Goal: Information Seeking & Learning: Learn about a topic

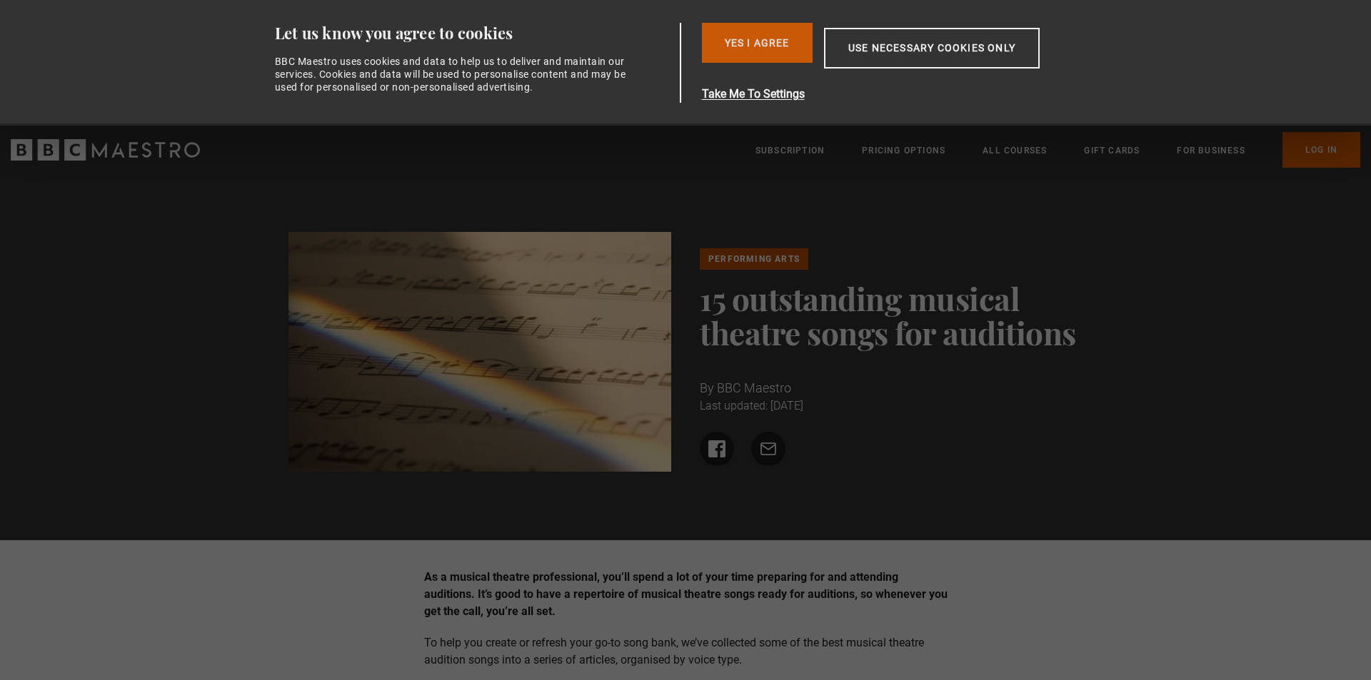
click at [759, 51] on button "Yes I Agree" at bounding box center [757, 43] width 111 height 40
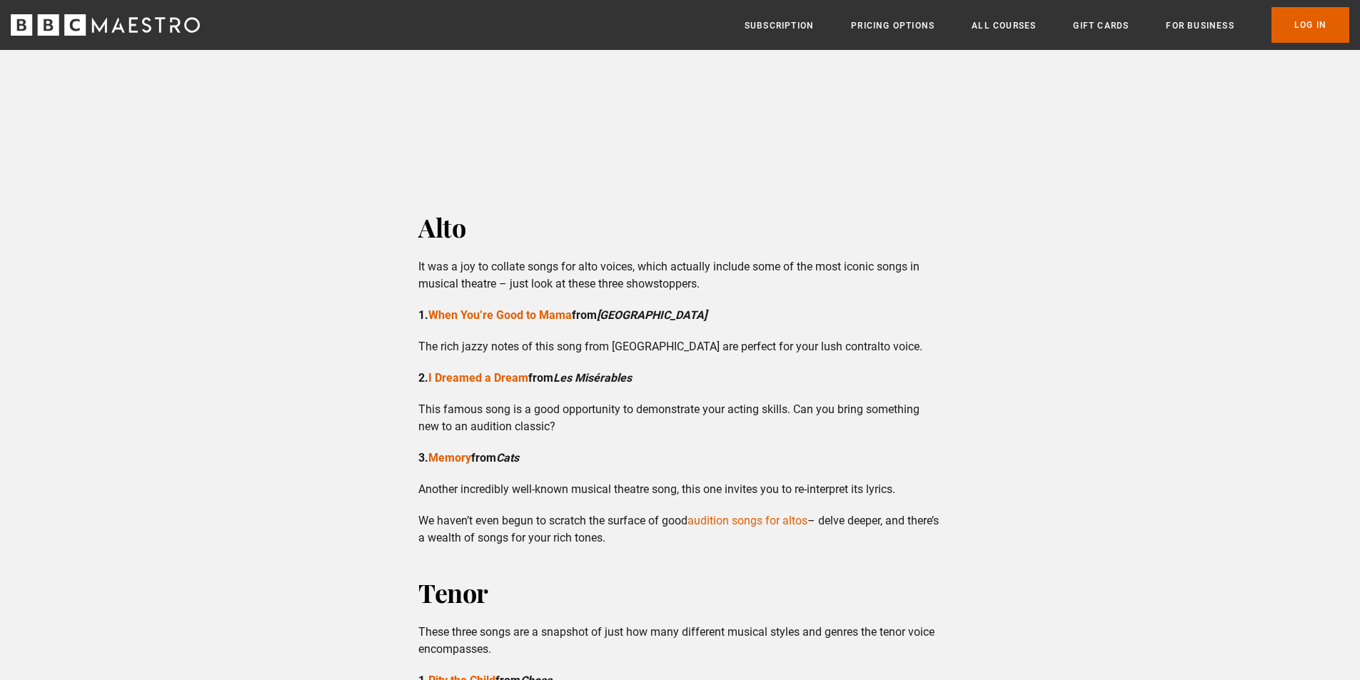
scroll to position [1547, 0]
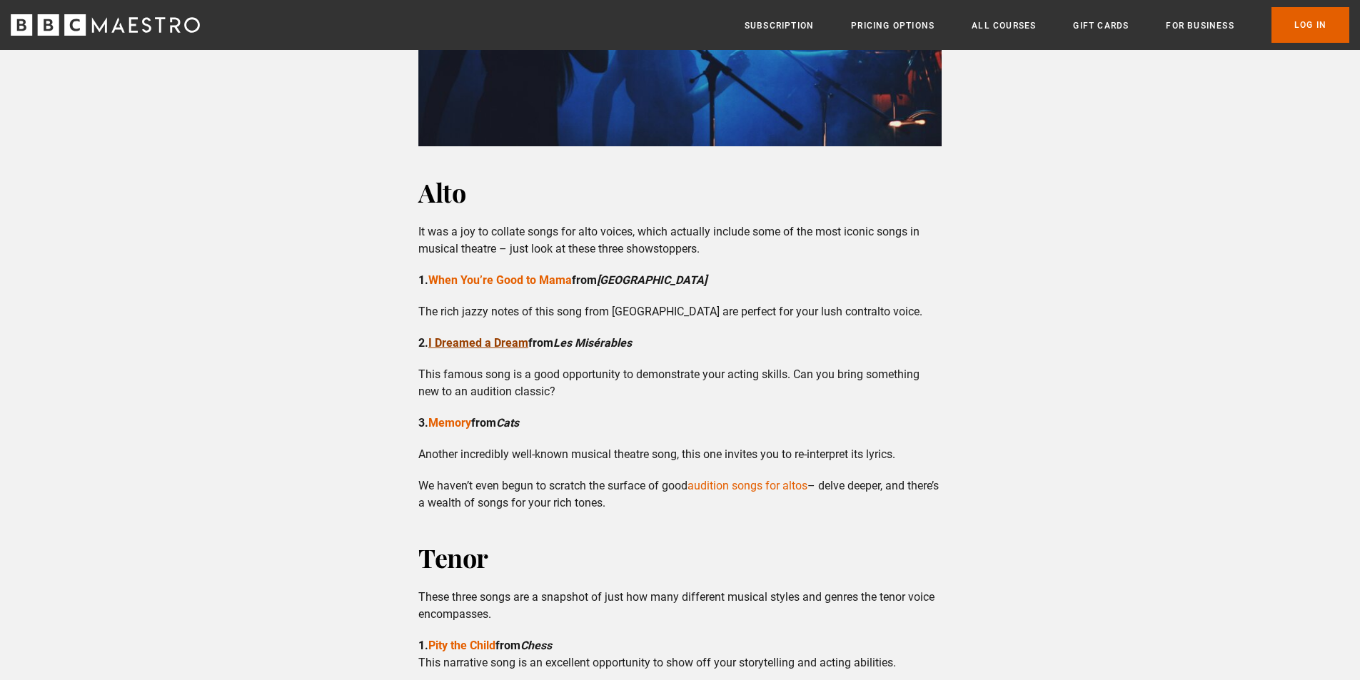
click at [482, 342] on link "I Dreamed a Dream" at bounding box center [478, 343] width 100 height 14
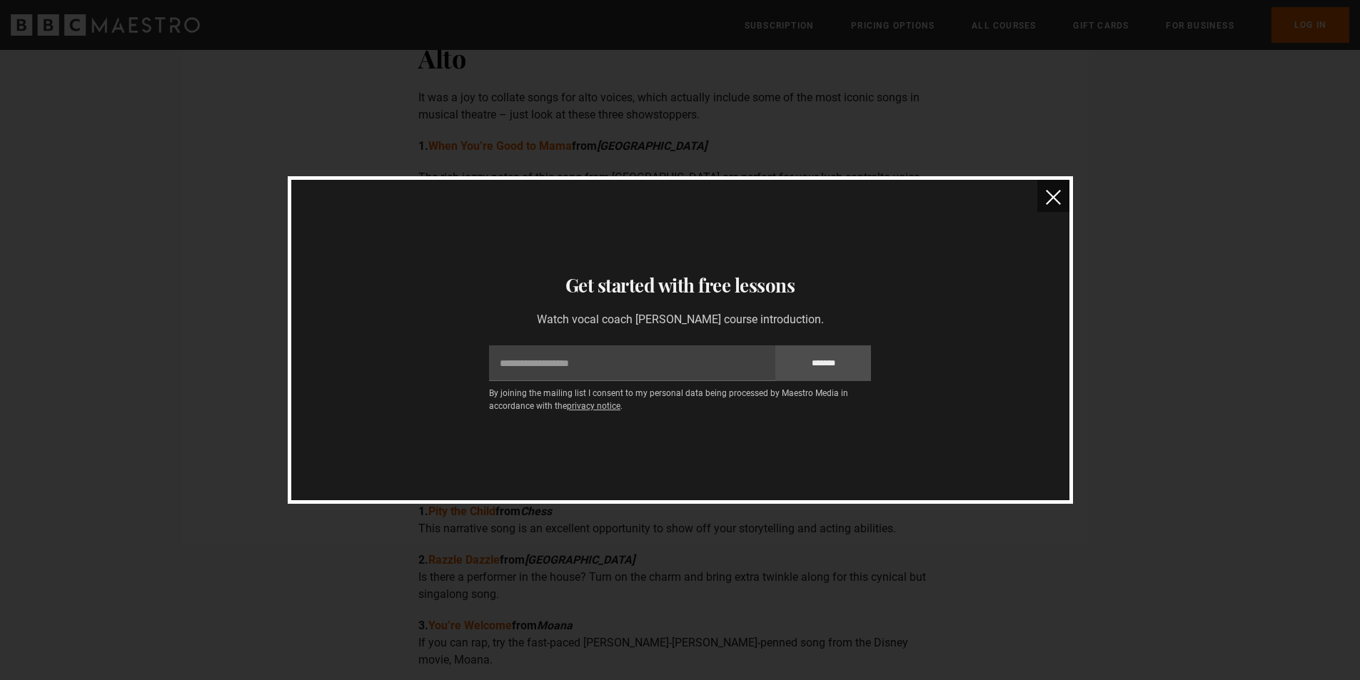
scroll to position [1666, 0]
click at [1061, 191] on button "close" at bounding box center [1053, 196] width 32 height 32
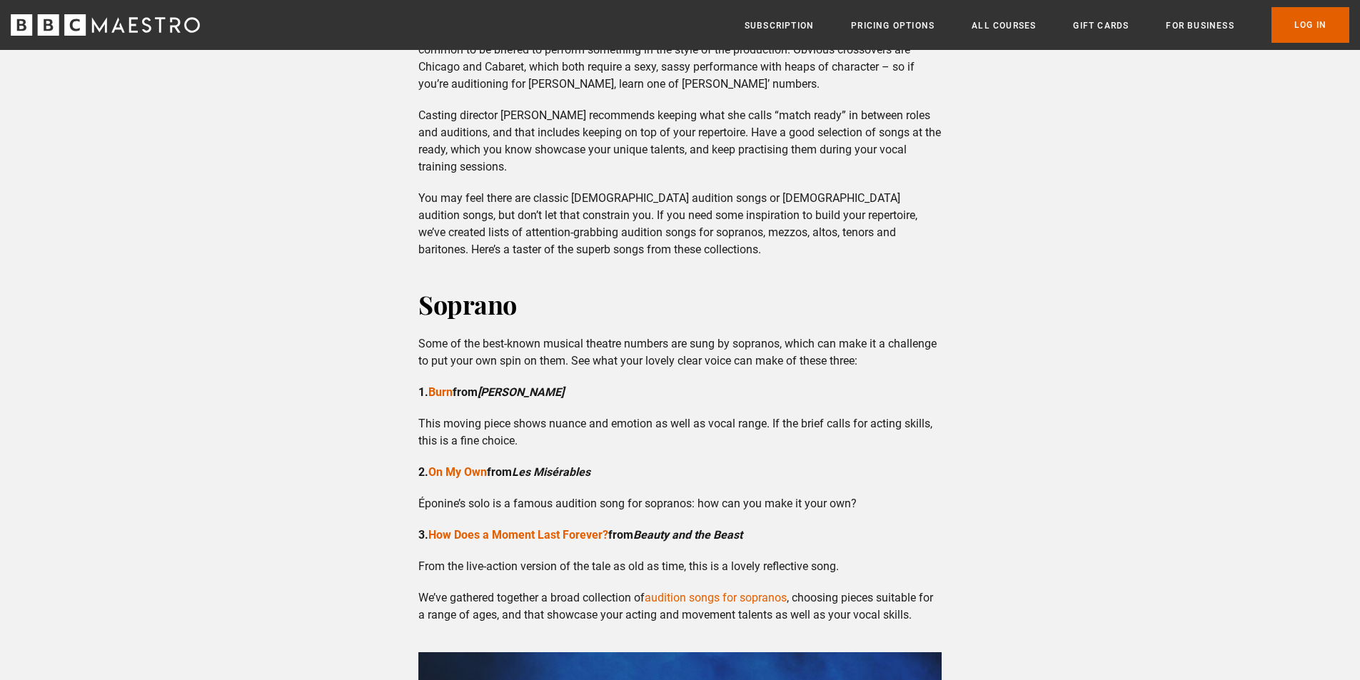
scroll to position [833, 0]
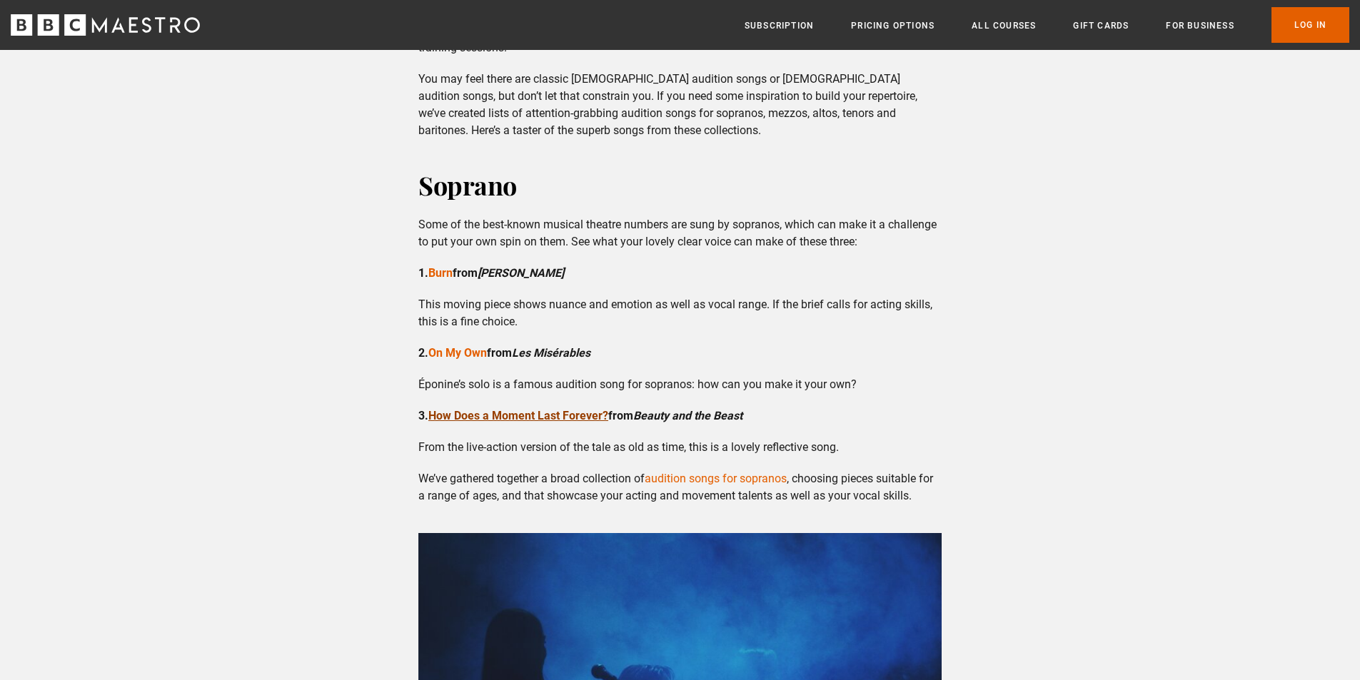
click at [521, 412] on link "How Does a Moment Last Forever?" at bounding box center [518, 416] width 180 height 14
click at [457, 348] on link "On My Own" at bounding box center [457, 353] width 59 height 14
click at [449, 270] on link "Burn" at bounding box center [440, 273] width 24 height 14
